Goal: Task Accomplishment & Management: Complete application form

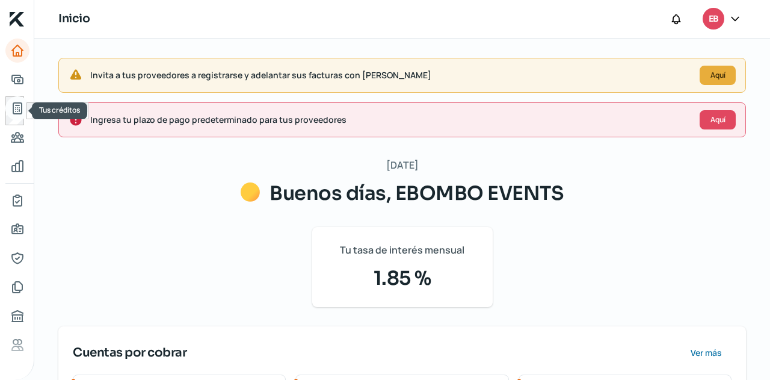
click at [14, 102] on icon "Tus créditos" at bounding box center [17, 108] width 14 height 14
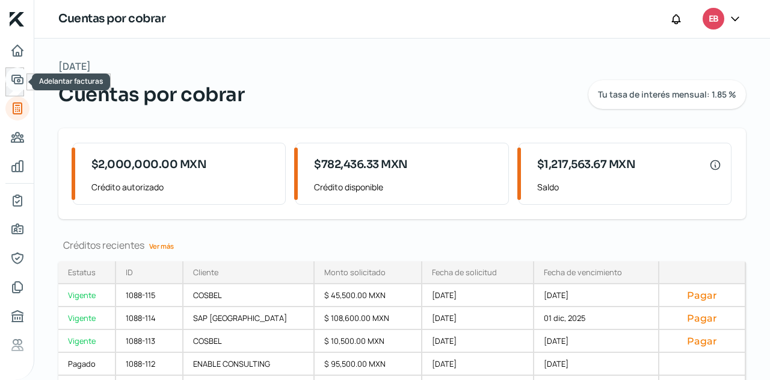
click at [19, 77] on icon "Adelantar facturas" at bounding box center [17, 79] width 11 height 8
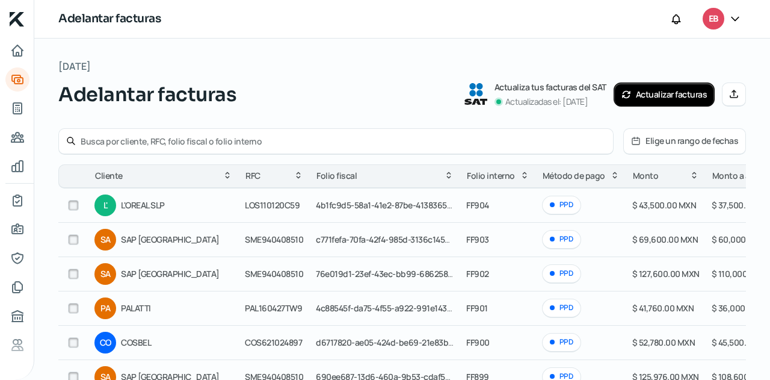
click at [70, 205] on input "checkbox" at bounding box center [73, 205] width 11 height 11
checkbox input "true"
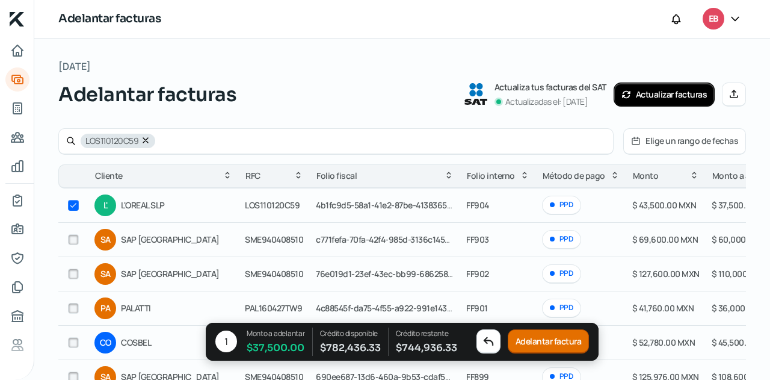
click at [542, 339] on button "Adelantar factura" at bounding box center [549, 342] width 82 height 24
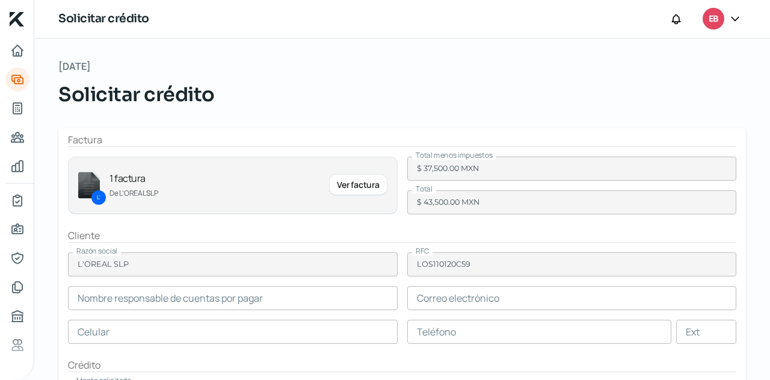
type input "[PERSON_NAME]"
type input "[PERSON_NAME][EMAIL_ADDRESS][PERSON_NAME][DOMAIN_NAME]"
type input "44 - 4301 - 7211"
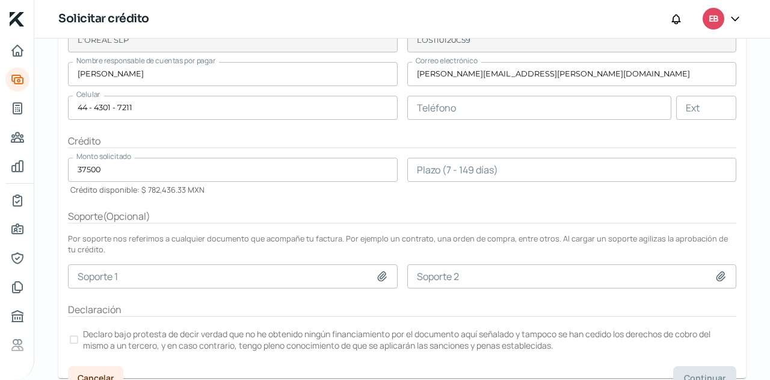
scroll to position [238, 0]
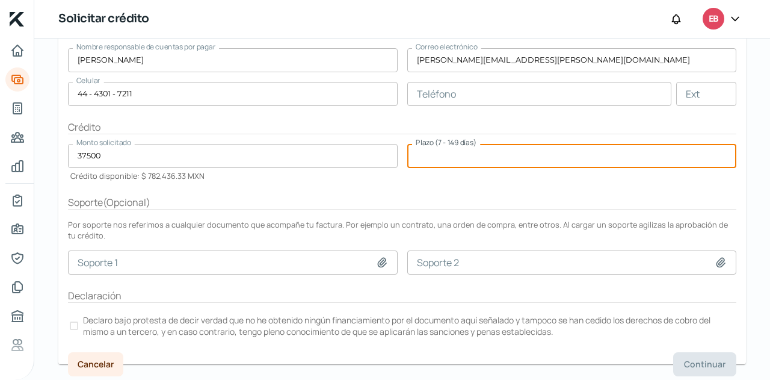
click at [441, 163] on input "number" at bounding box center [572, 156] width 330 height 24
type input "75"
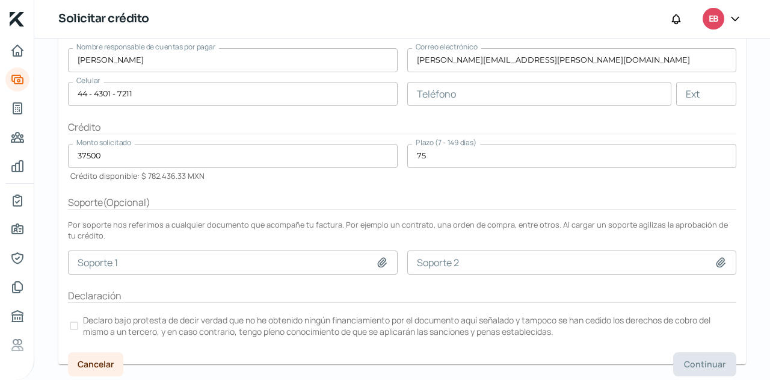
click at [446, 183] on form "Factura L' 1 factura De L'OREAL SLP Ver factura Total menos impuestos $ 37,500.…" at bounding box center [402, 127] width 688 height 473
click at [78, 319] on label "Declaro bajo protesta de decir verdad que no he obtenido ningún financiamiento …" at bounding box center [402, 325] width 668 height 26
click at [705, 364] on span "Continuar" at bounding box center [705, 364] width 42 height 8
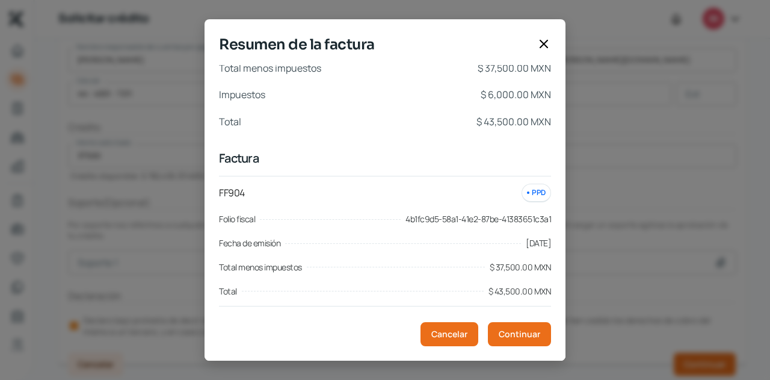
scroll to position [7, 0]
click at [510, 333] on span "Continuar" at bounding box center [520, 334] width 42 height 8
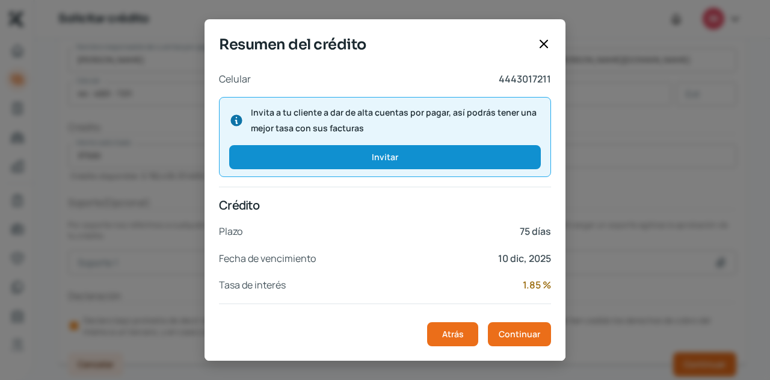
scroll to position [262, 0]
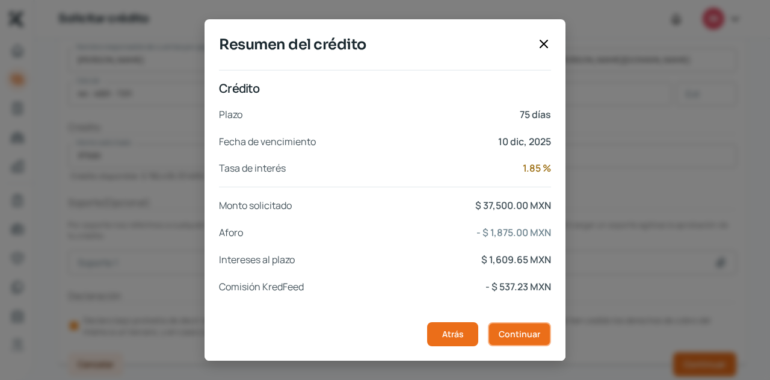
click at [517, 337] on span "Continuar" at bounding box center [520, 334] width 42 height 8
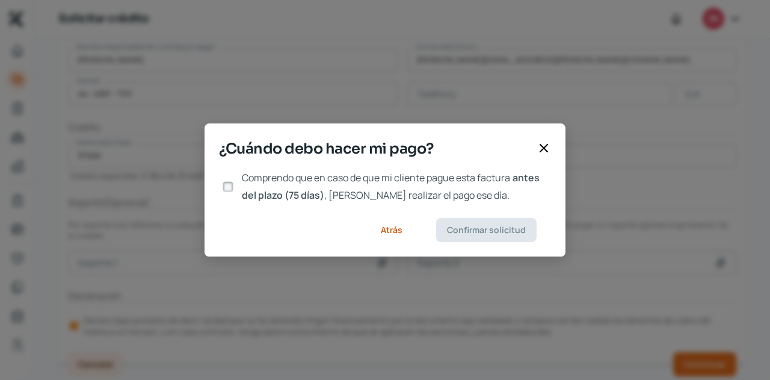
scroll to position [0, 0]
click at [230, 184] on input "Comprendo que en caso de que mi cliente pague esta factura antes del plazo (75 …" at bounding box center [228, 186] width 11 height 11
checkbox input "true"
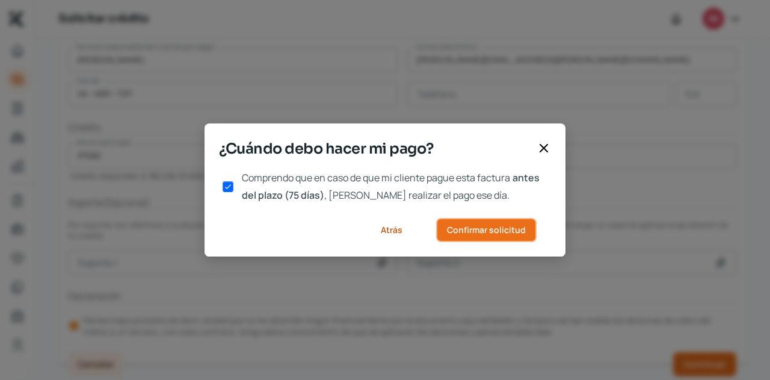
click at [484, 236] on button "Confirmar solicitud" at bounding box center [486, 230] width 100 height 24
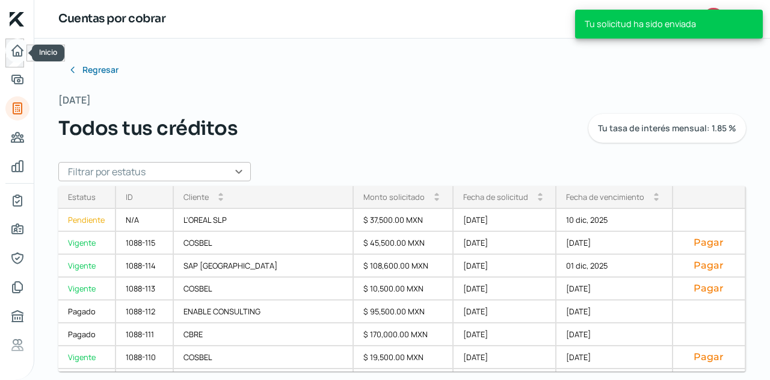
click at [19, 57] on icon "Inicio" at bounding box center [17, 50] width 14 height 14
